Goal: Find contact information: Find contact information

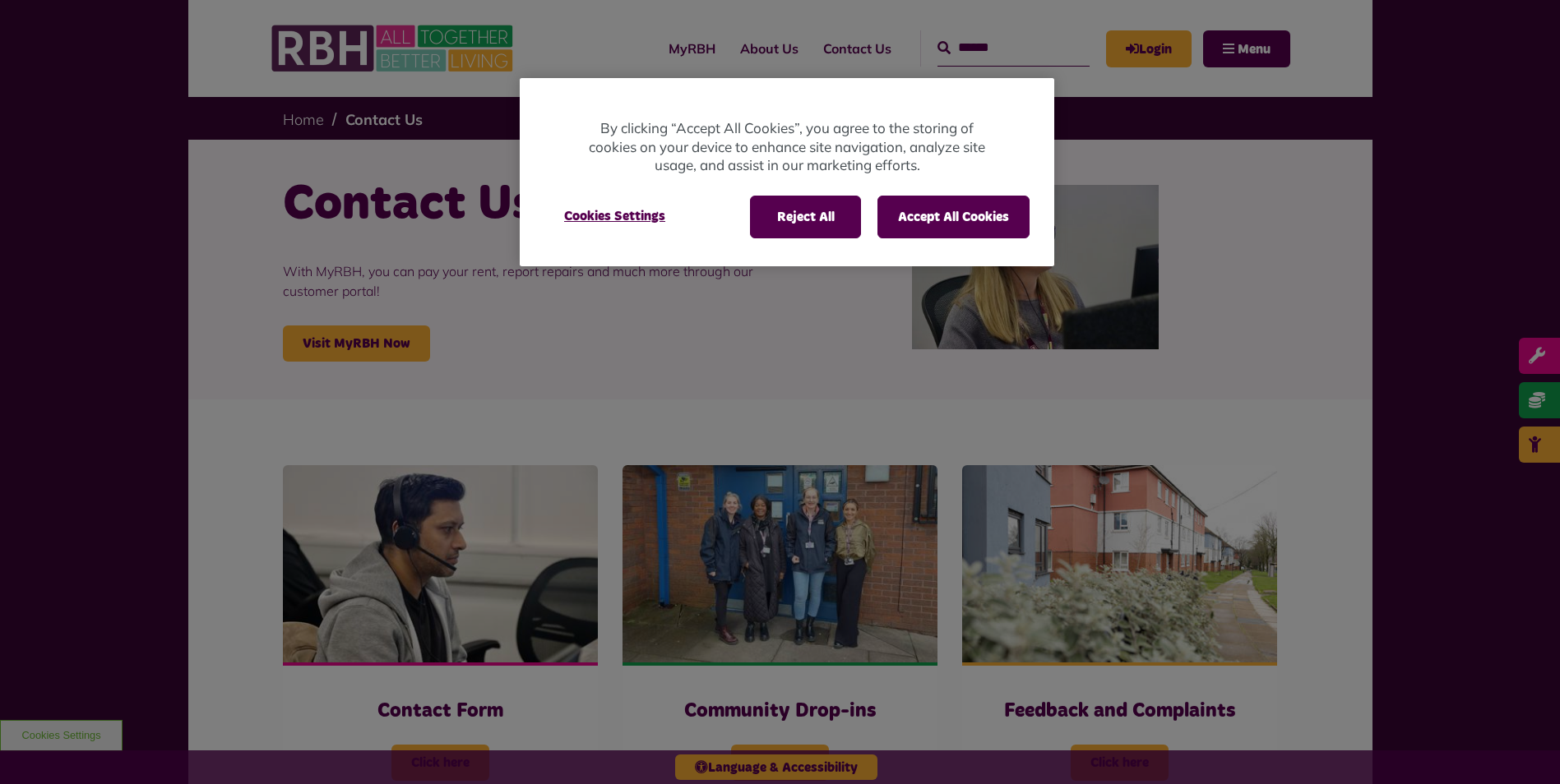
click at [994, 217] on button "Accept All Cookies" at bounding box center [954, 217] width 152 height 43
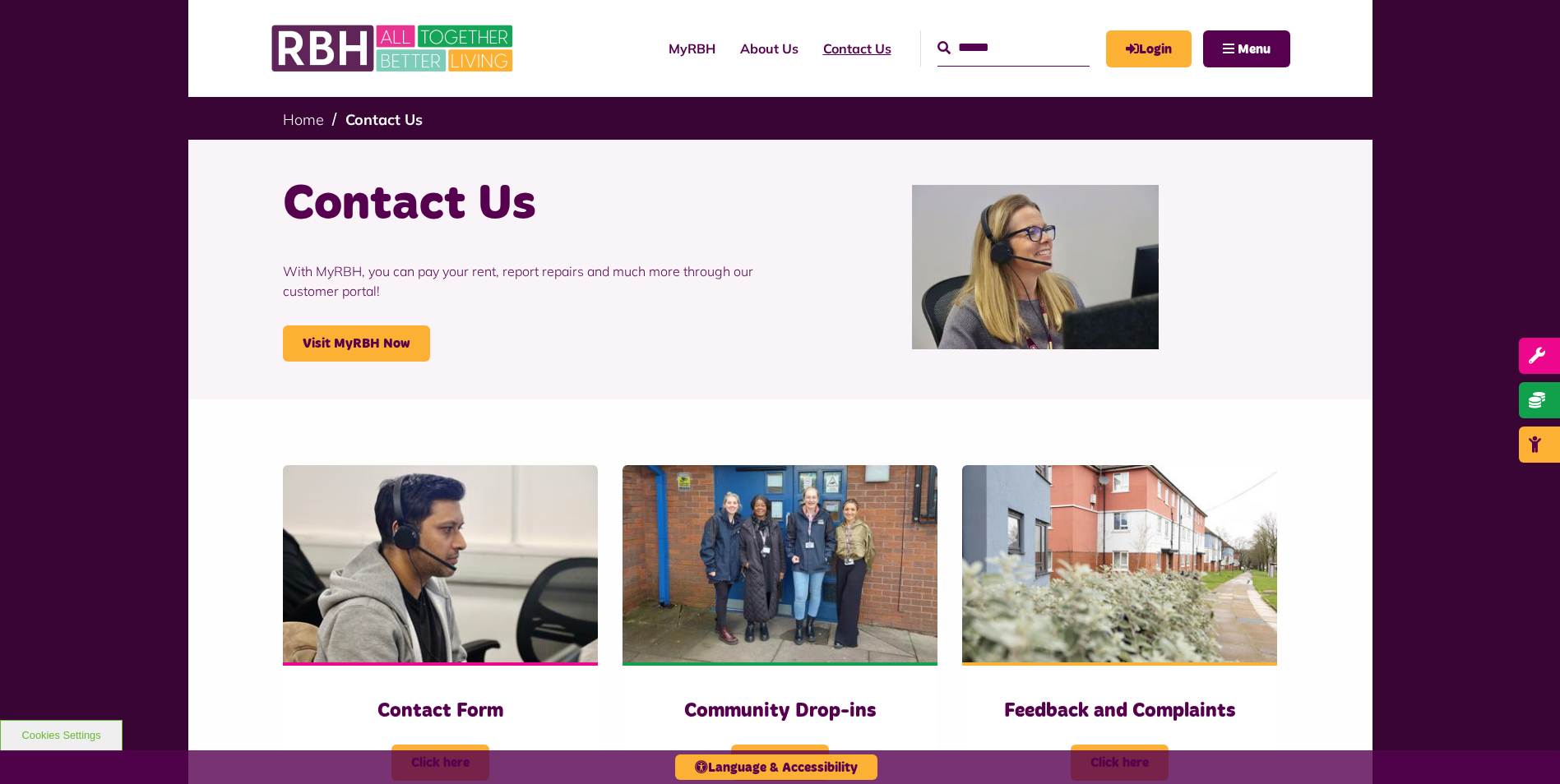
click at [822, 40] on link "Contact Us" at bounding box center [858, 48] width 93 height 45
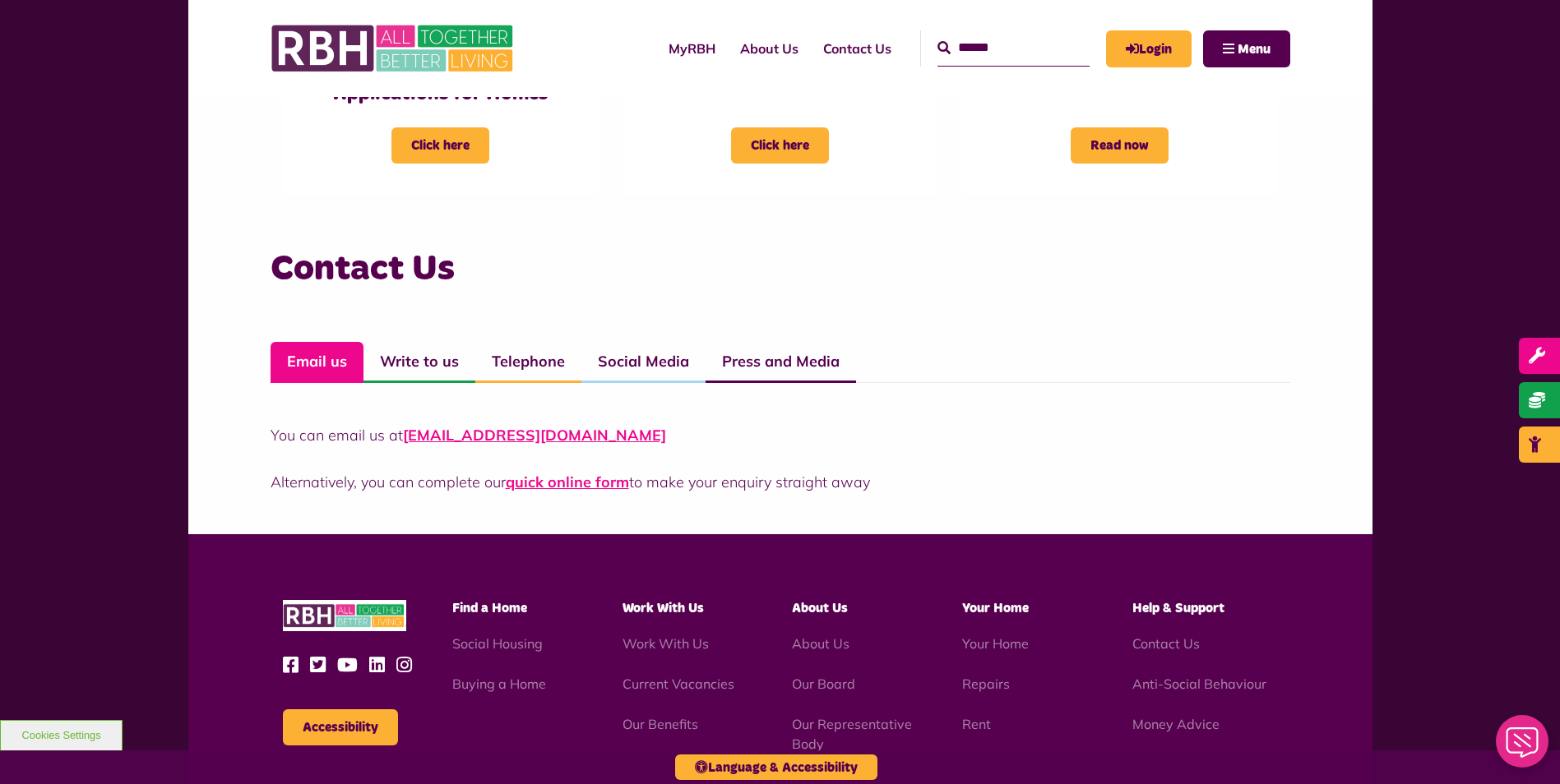
scroll to position [1020, 0]
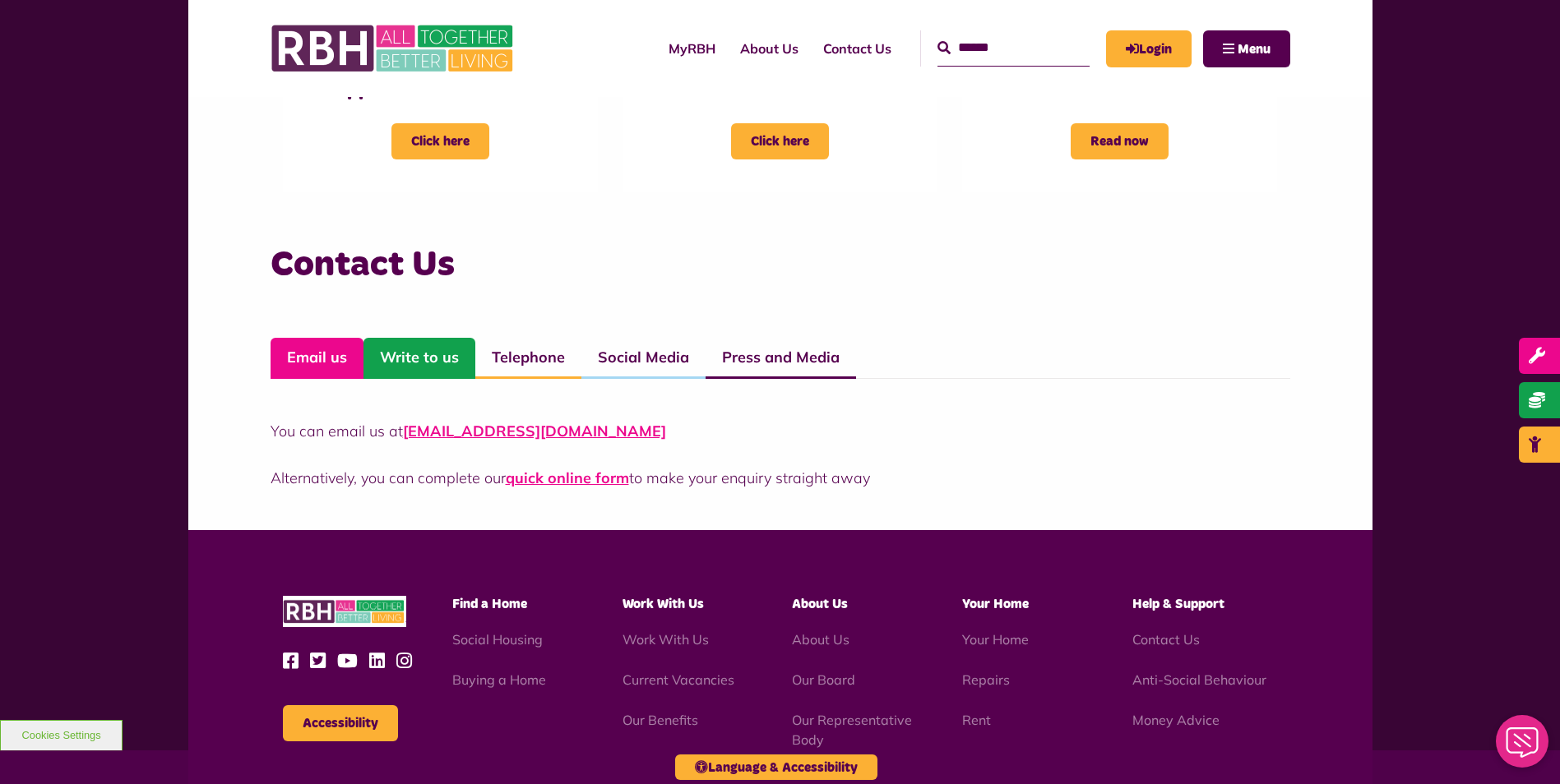
click at [426, 359] on link "Write to us" at bounding box center [419, 358] width 112 height 41
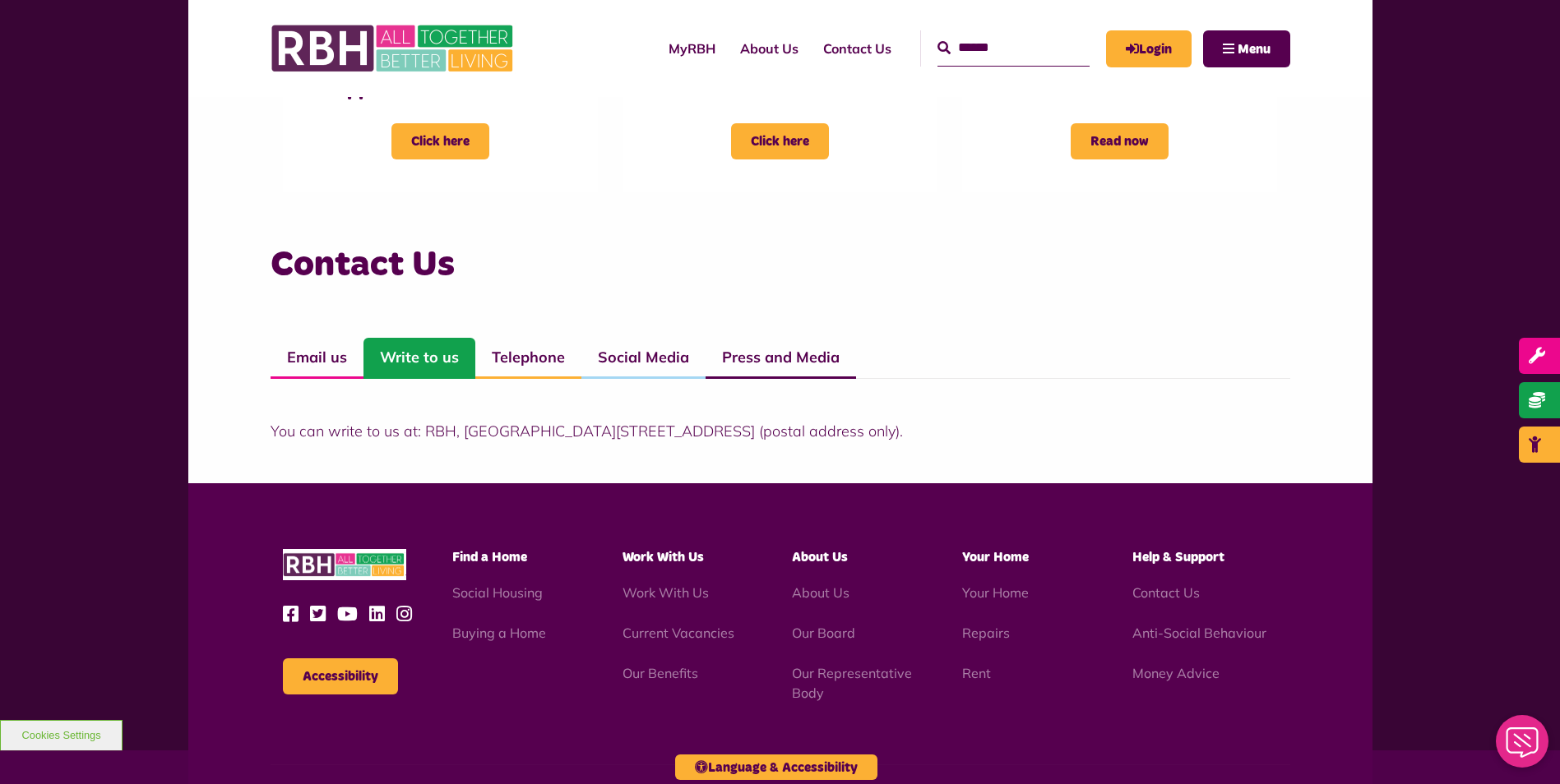
drag, startPoint x: 416, startPoint y: 429, endPoint x: 870, endPoint y: 437, distance: 454.1
click at [870, 437] on p "You can write to us at: RBH, [GEOGRAPHIC_DATA][STREET_ADDRESS] (postal address …" at bounding box center [780, 431] width 1019 height 22
copy p ": [STREET_ADDRESS]"
